Goal: Task Accomplishment & Management: Manage account settings

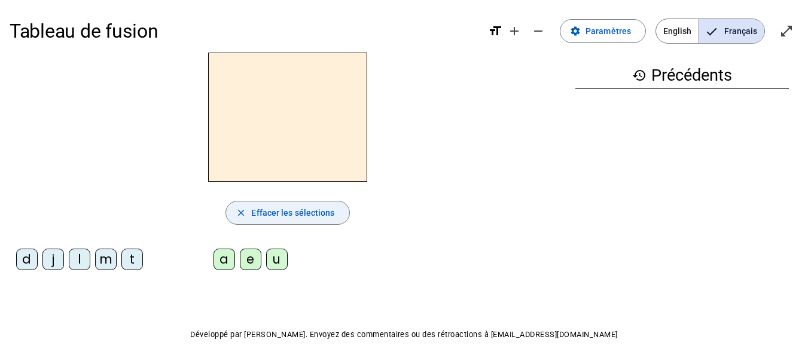
click at [289, 216] on span "Effacer les sélections" at bounding box center [292, 213] width 83 height 14
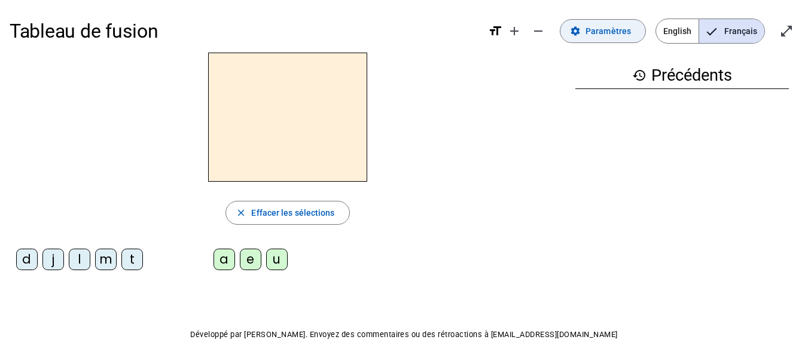
click at [594, 33] on span "Paramètres" at bounding box center [607, 31] width 45 height 14
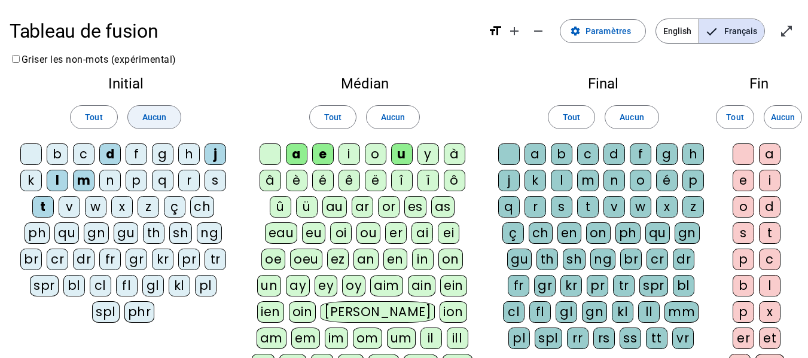
click at [148, 115] on span "Aucun" at bounding box center [154, 117] width 24 height 14
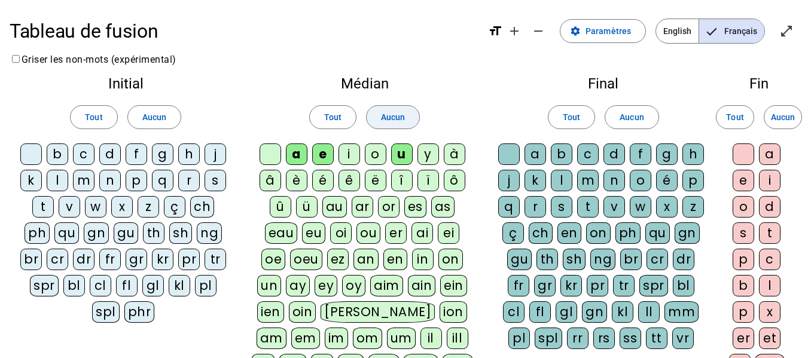
click at [386, 111] on span "Aucun" at bounding box center [393, 117] width 24 height 14
click at [44, 206] on div "t" at bounding box center [43, 207] width 22 height 22
click at [297, 157] on div "a" at bounding box center [297, 154] width 22 height 22
click at [583, 151] on div "c" at bounding box center [588, 154] width 22 height 22
click at [321, 152] on div "e" at bounding box center [323, 154] width 22 height 22
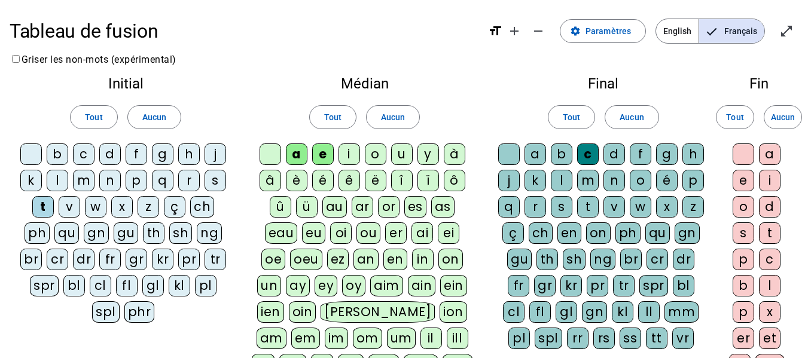
click at [216, 149] on div "j" at bounding box center [215, 154] width 22 height 22
click at [112, 156] on div "d" at bounding box center [110, 154] width 22 height 22
click at [505, 151] on div at bounding box center [509, 154] width 22 height 22
click at [86, 181] on div "m" at bounding box center [84, 181] width 22 height 22
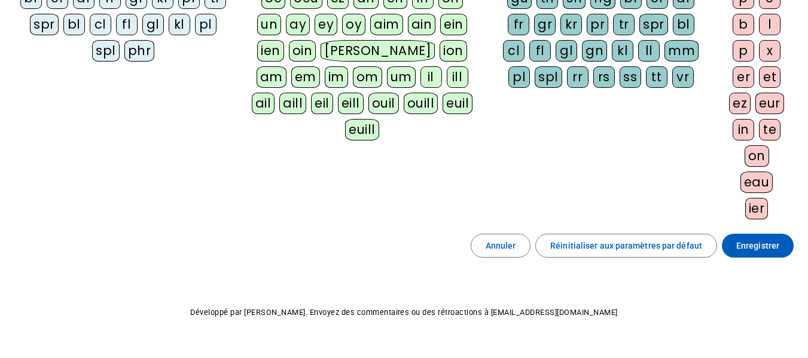
scroll to position [286, 0]
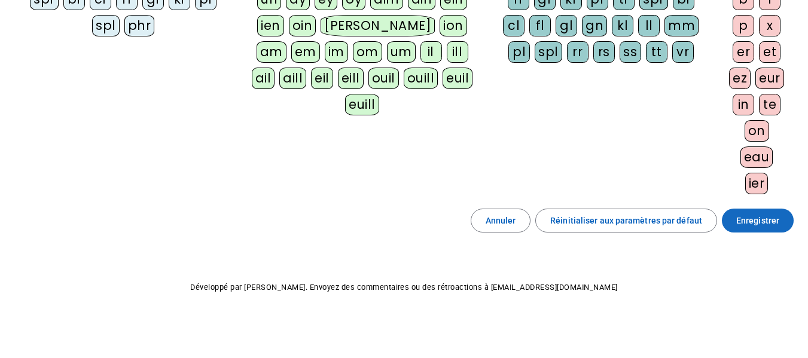
click at [771, 221] on span "Enregistrer" at bounding box center [757, 220] width 43 height 14
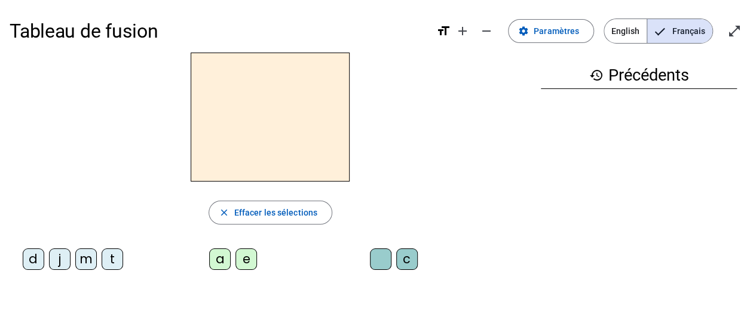
drag, startPoint x: 737, startPoint y: 30, endPoint x: 736, endPoint y: 103, distance: 72.3
click at [736, 30] on mat-icon "open_in_full" at bounding box center [734, 31] width 14 height 14
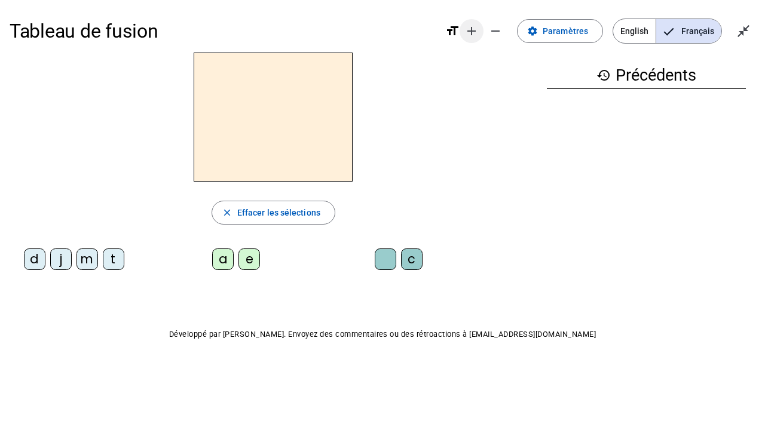
click at [466, 35] on span "Augmenter la taille de la police" at bounding box center [471, 31] width 29 height 29
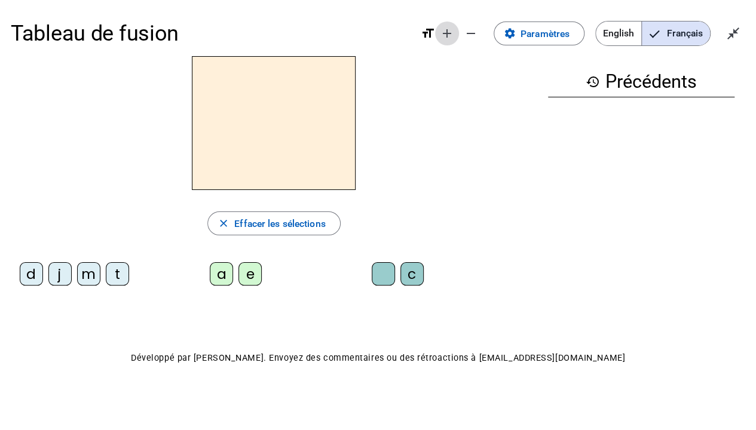
click at [445, 36] on mat-icon "add" at bounding box center [447, 33] width 14 height 14
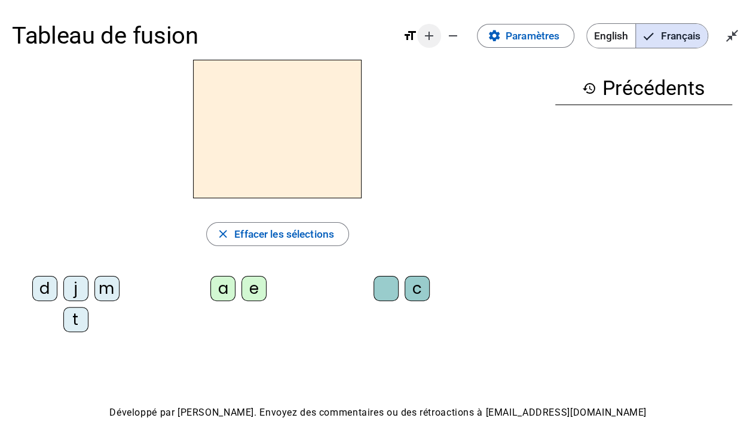
click at [423, 35] on mat-icon "add" at bounding box center [429, 36] width 14 height 14
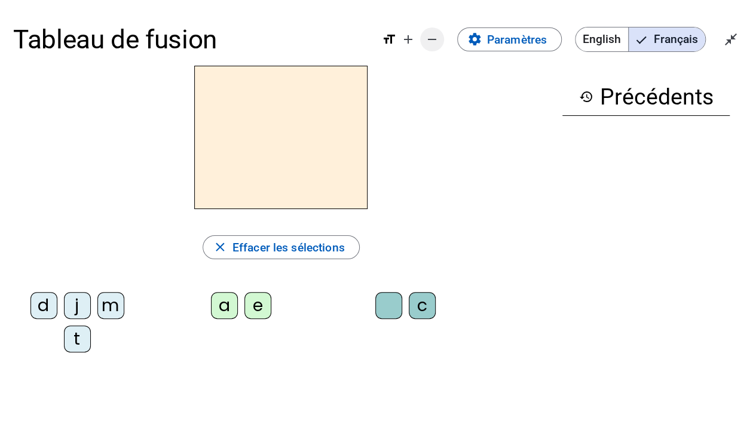
click at [406, 42] on mat-icon "add" at bounding box center [408, 39] width 14 height 14
